Goal: Task Accomplishment & Management: Manage account settings

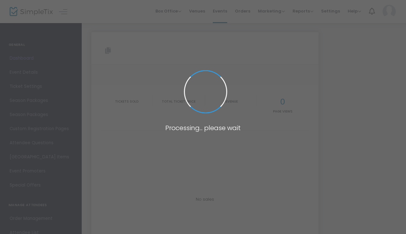
type input "[URL][DOMAIN_NAME]"
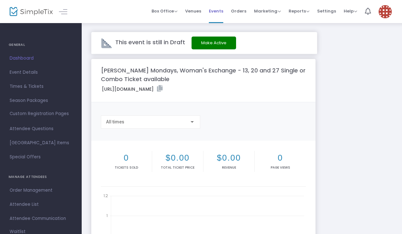
click at [220, 11] on span "Events" at bounding box center [216, 11] width 14 height 16
